Goal: Task Accomplishment & Management: Use online tool/utility

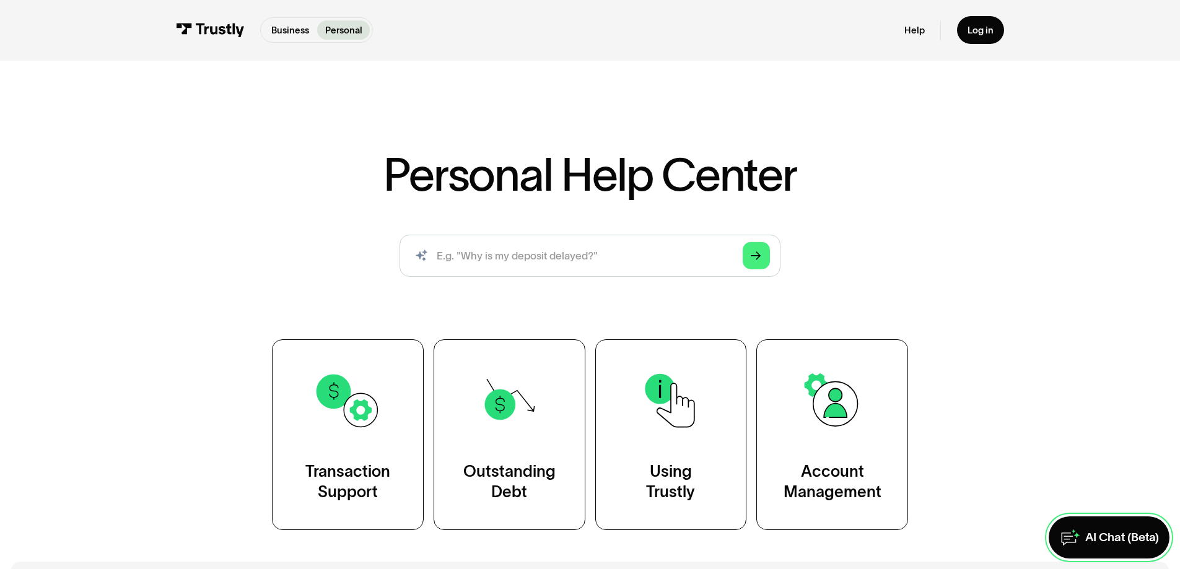
click at [1107, 520] on link "AI Chat (Beta)" at bounding box center [1109, 538] width 121 height 42
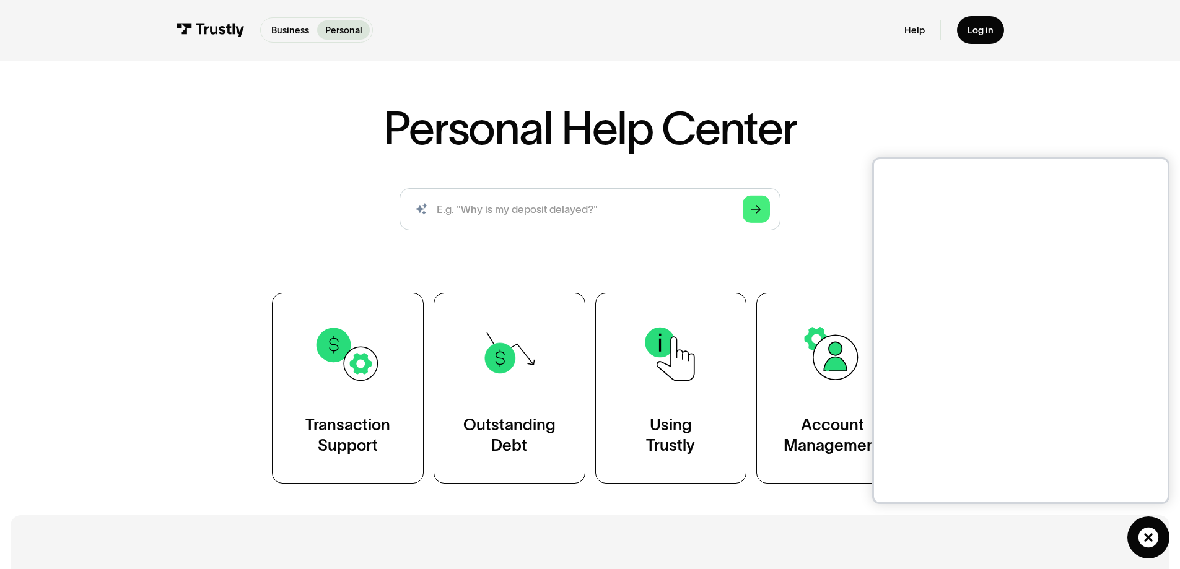
scroll to position [50, 0]
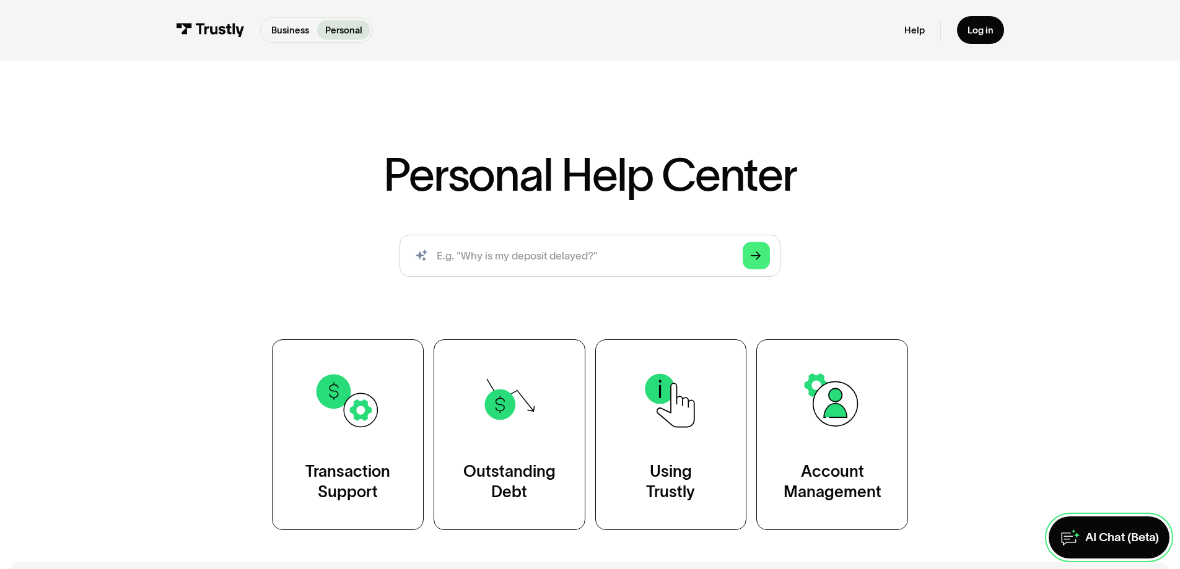
click at [1089, 533] on div "AI Chat (Beta)" at bounding box center [1123, 537] width 74 height 15
click at [1115, 521] on link "AI Chat (Beta)" at bounding box center [1109, 538] width 121 height 42
click at [1086, 534] on div "AI Chat (Beta)" at bounding box center [1123, 537] width 74 height 15
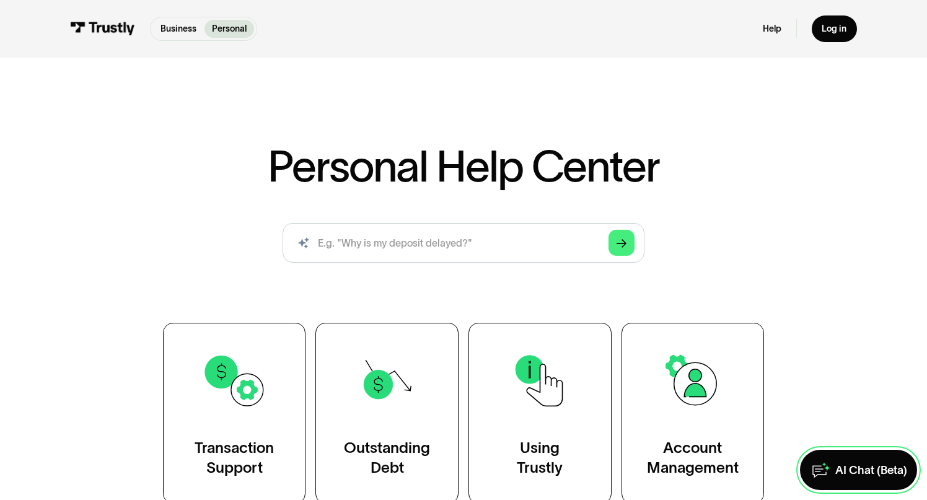
click at [840, 483] on link "AI Chat (Beta)" at bounding box center [858, 470] width 116 height 40
